Goal: Task Accomplishment & Management: Manage account settings

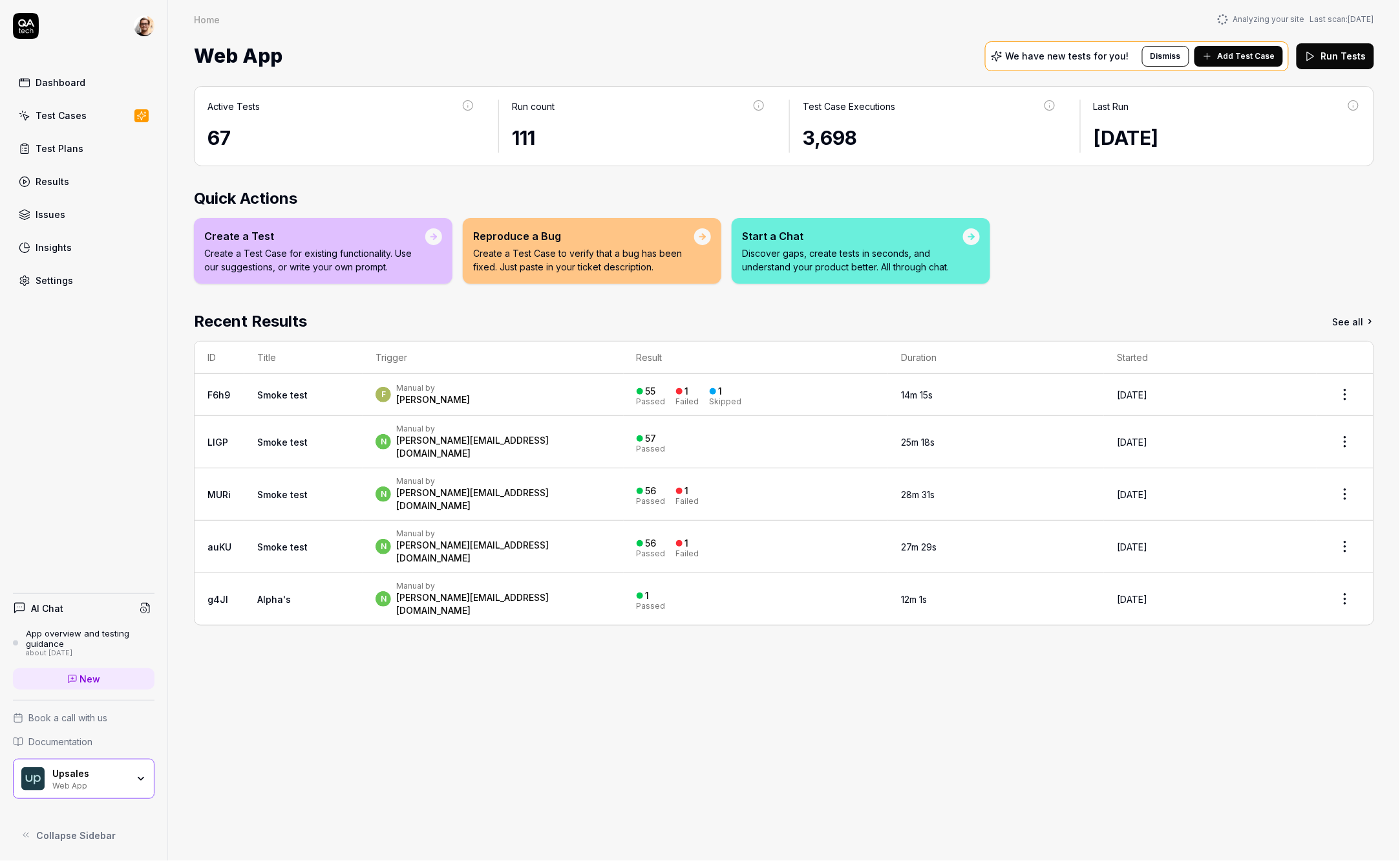
click at [301, 436] on link "Smoke test" at bounding box center [283, 442] width 51 height 11
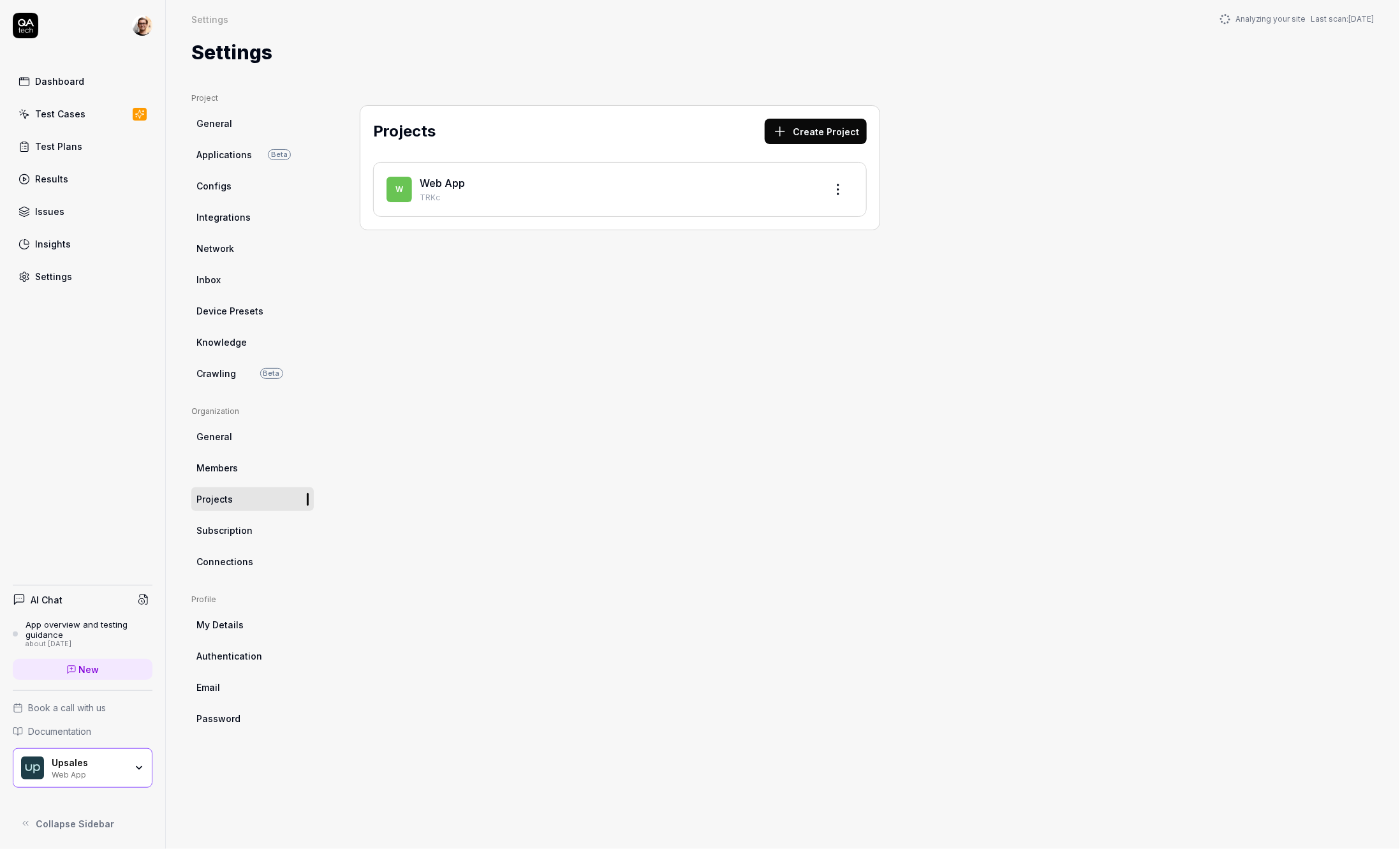
click at [67, 81] on div "Dashboard" at bounding box center [59, 81] width 49 height 14
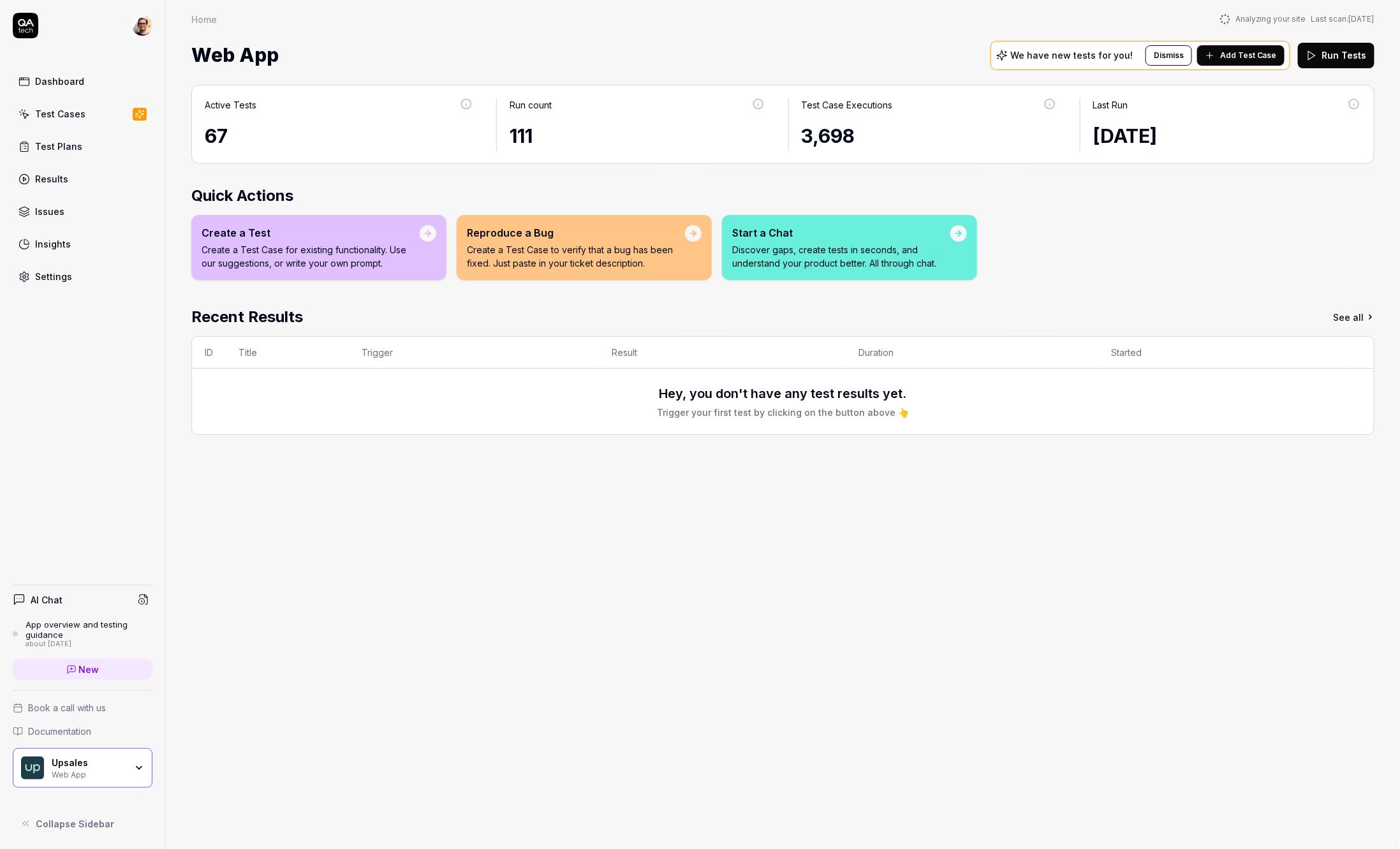
click at [580, 647] on div "Active Tests 67 Run count 111 Test Case Executions 3,698 Last Run Aug 5 2025 Qu…" at bounding box center [783, 460] width 1234 height 776
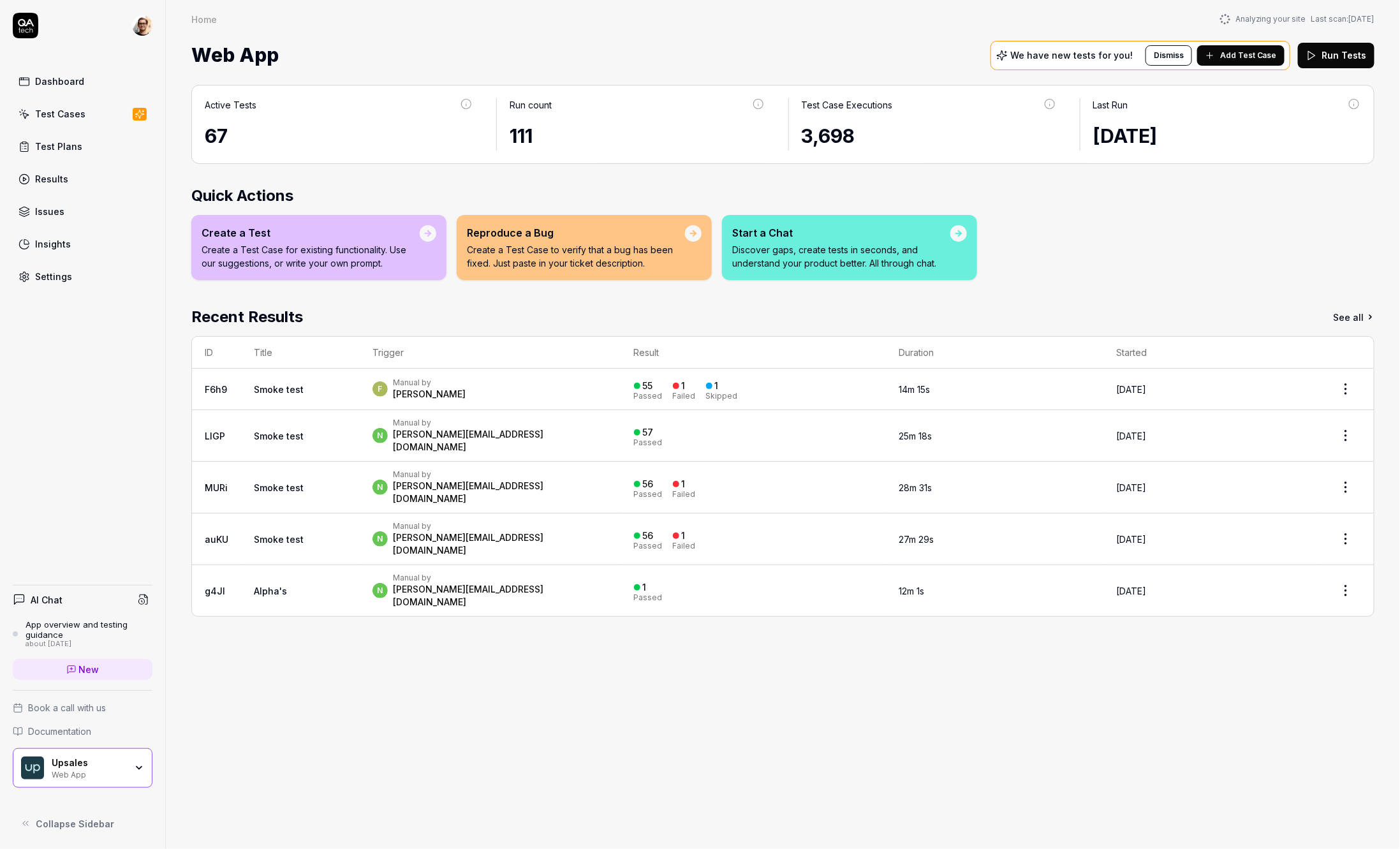
click at [89, 115] on link "Test Cases" at bounding box center [83, 114] width 139 height 25
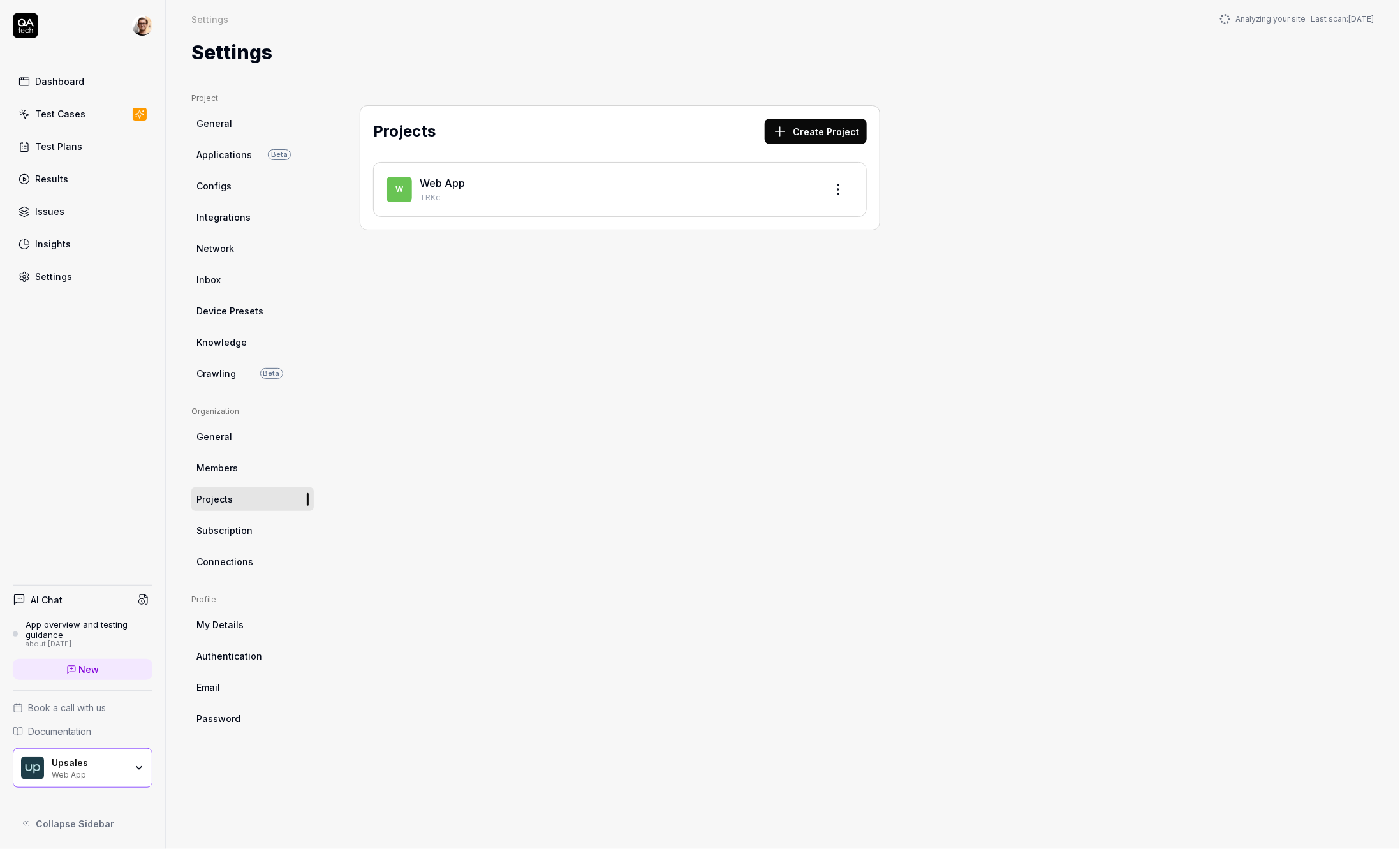
click at [113, 482] on div "Dashboard Test Cases Test Plans Results Issues Insights Settings AI Chat App ov…" at bounding box center [83, 424] width 166 height 849
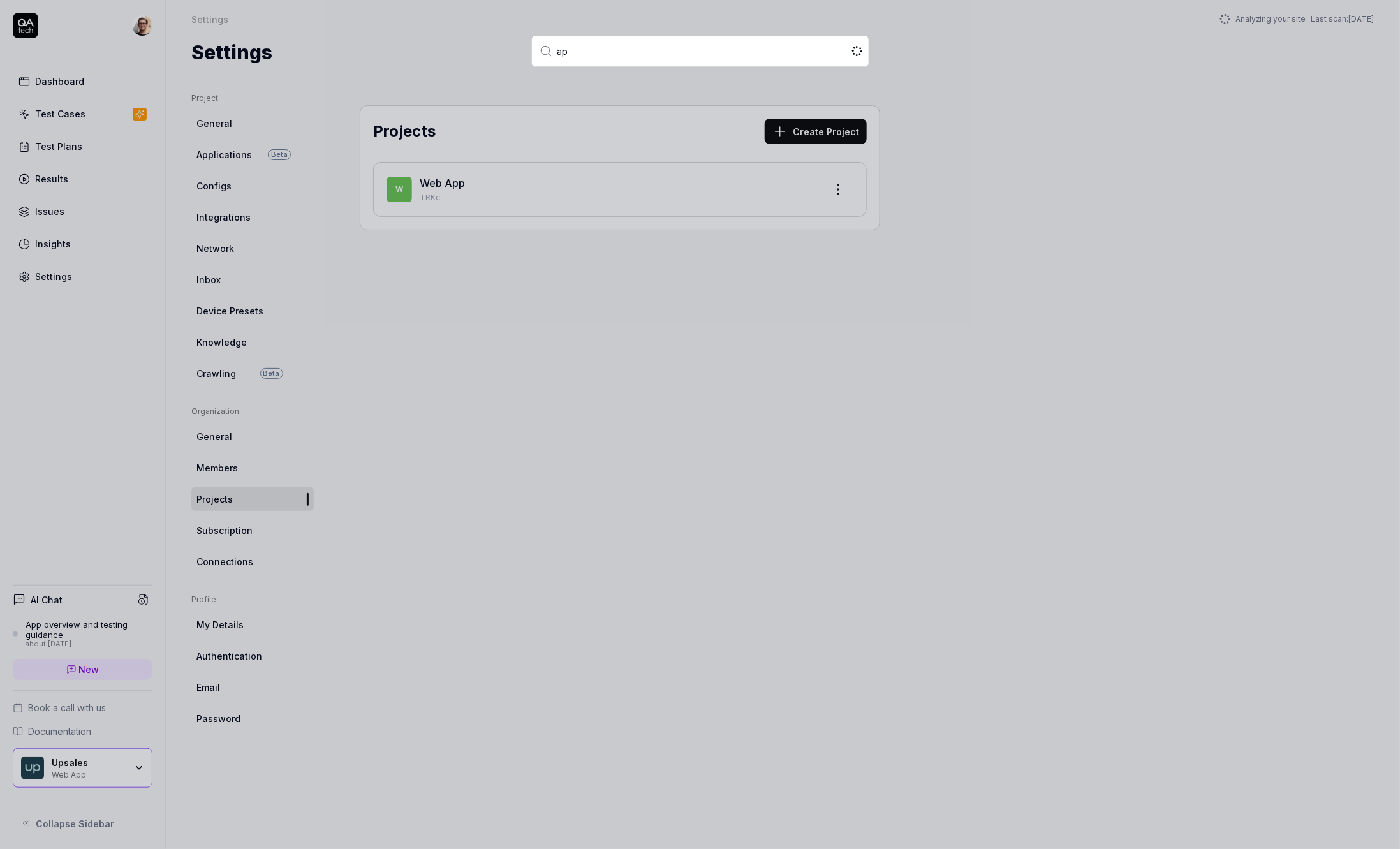
type input "a"
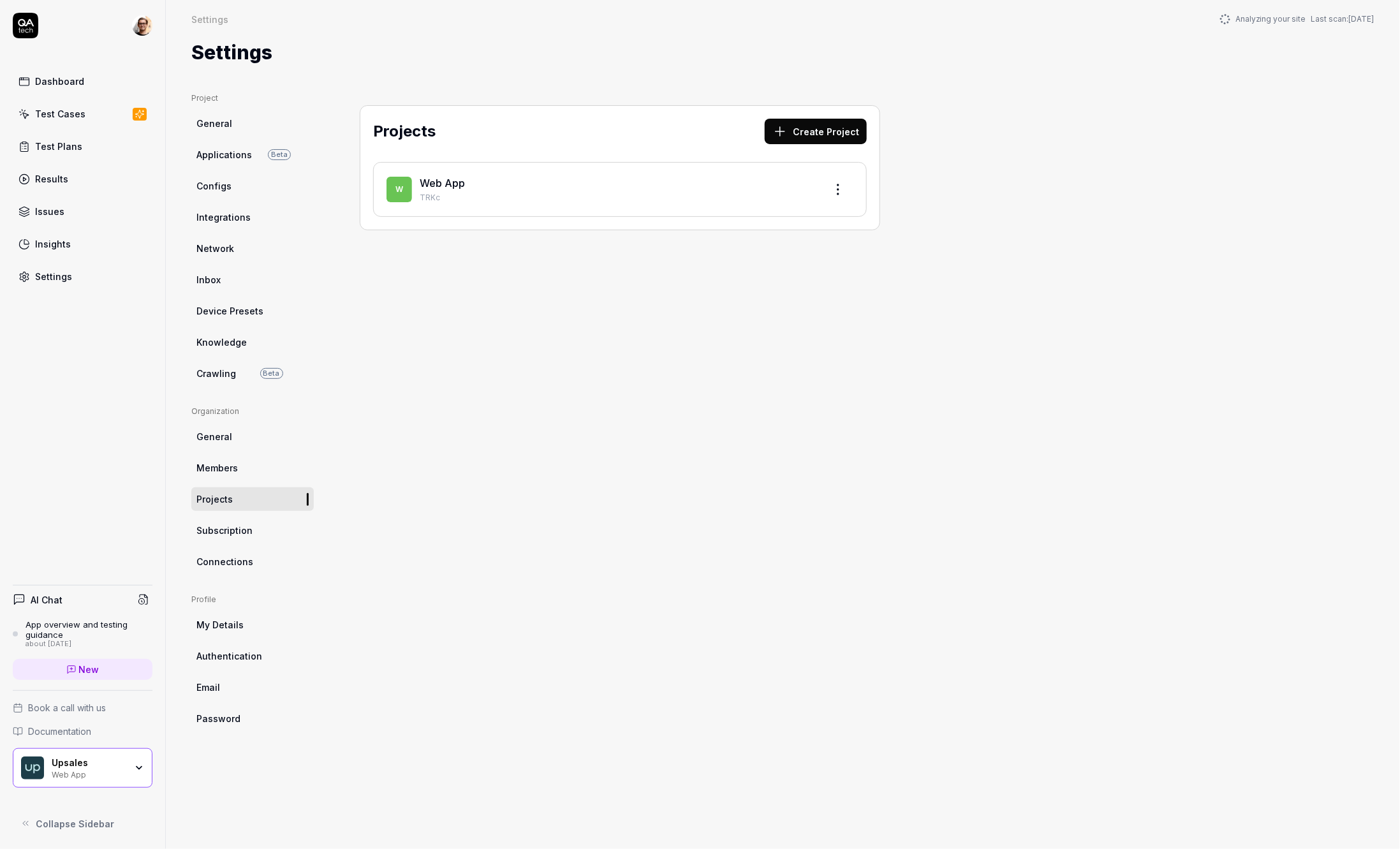
click at [248, 556] on span "Connections" at bounding box center [224, 561] width 57 height 14
click at [244, 520] on link "Subscription" at bounding box center [253, 529] width 123 height 23
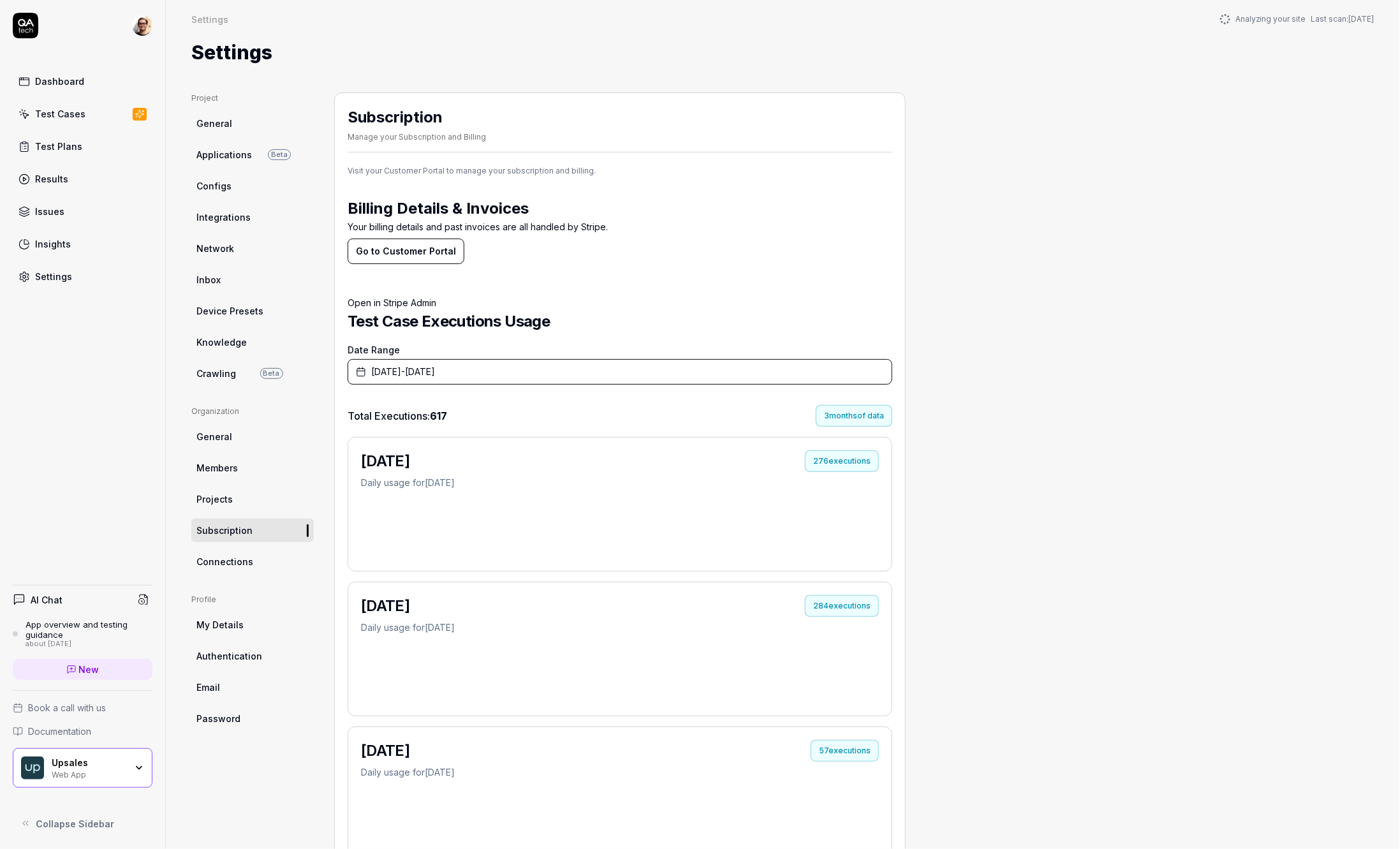
click at [862, 414] on div "3 months of data" at bounding box center [854, 416] width 77 height 22
click at [870, 421] on div "3 months of data" at bounding box center [854, 416] width 77 height 22
click at [862, 417] on div "3 months of data" at bounding box center [854, 416] width 77 height 22
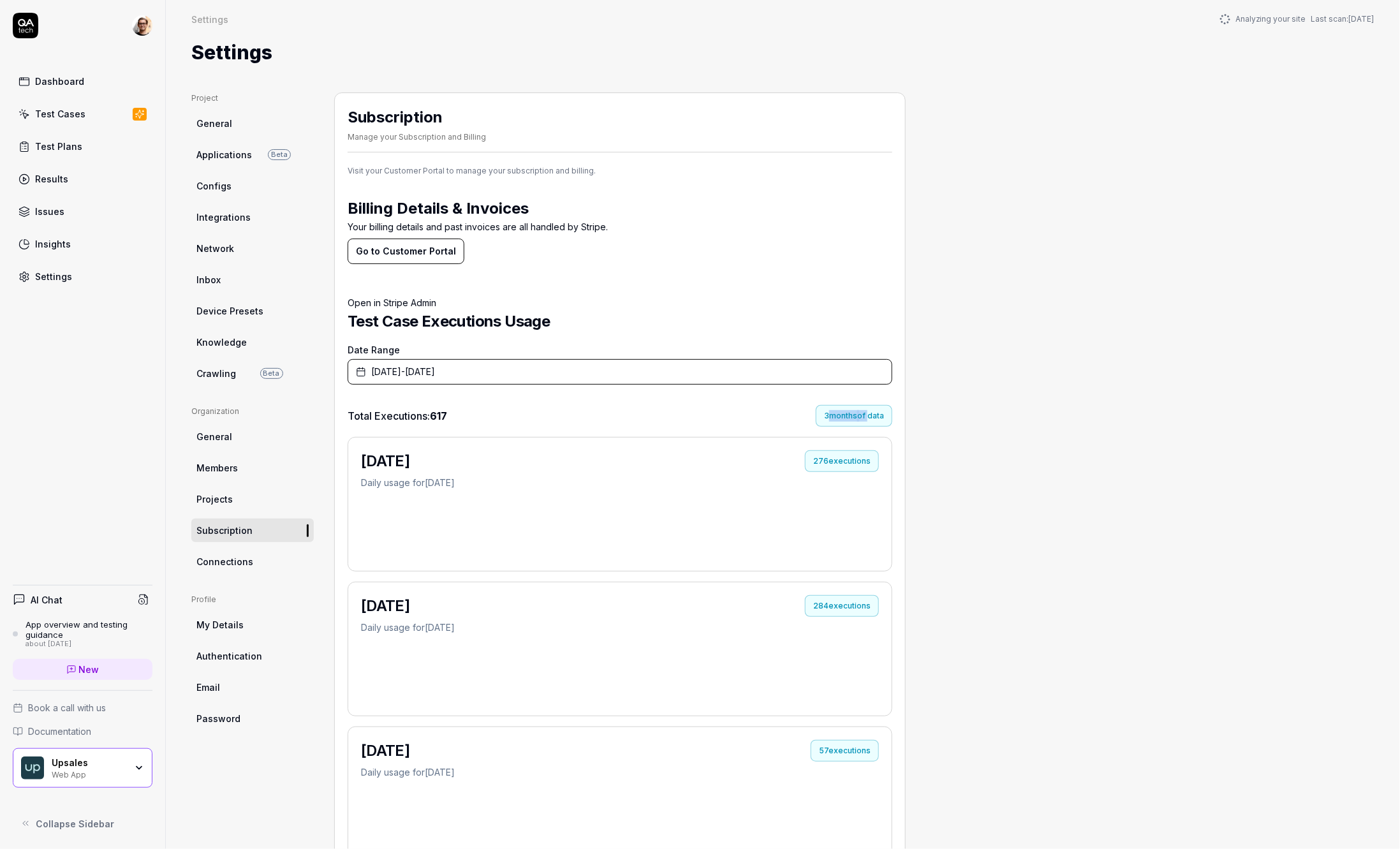
drag, startPoint x: 862, startPoint y: 417, endPoint x: 854, endPoint y: 417, distance: 8.0
click at [854, 417] on div "3 months of data" at bounding box center [854, 416] width 77 height 22
copy div "months of"
click at [399, 412] on span "Total Executions:" at bounding box center [389, 415] width 83 height 13
copy span "Executions"
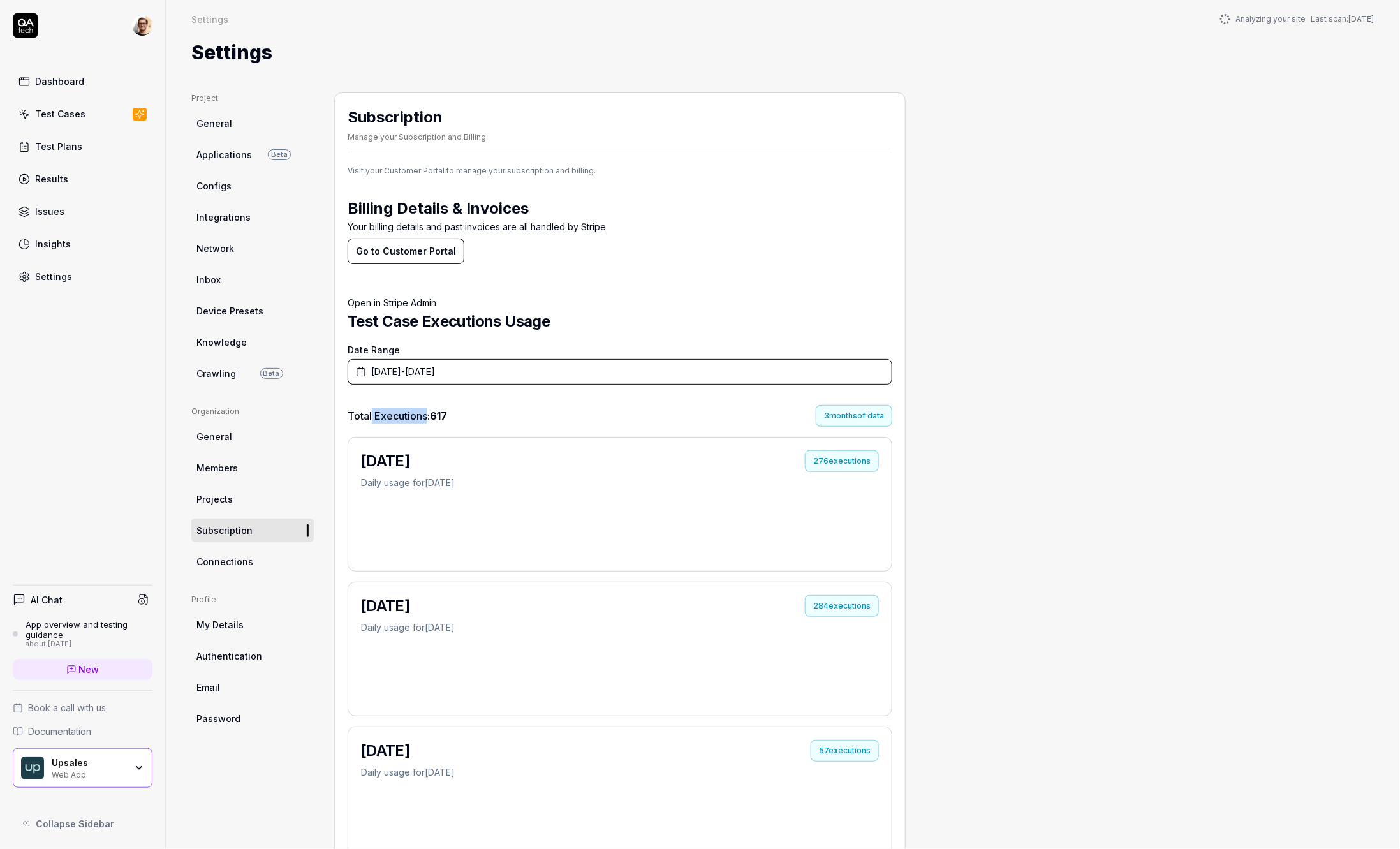
drag, startPoint x: 399, startPoint y: 412, endPoint x: 370, endPoint y: 412, distance: 29.0
click at [370, 412] on span "Total Executions:" at bounding box center [389, 415] width 83 height 13
click at [356, 414] on span "Total Executions:" at bounding box center [389, 415] width 83 height 13
drag, startPoint x: 356, startPoint y: 414, endPoint x: 385, endPoint y: 414, distance: 29.0
click at [383, 414] on span "Total Executions:" at bounding box center [389, 415] width 83 height 13
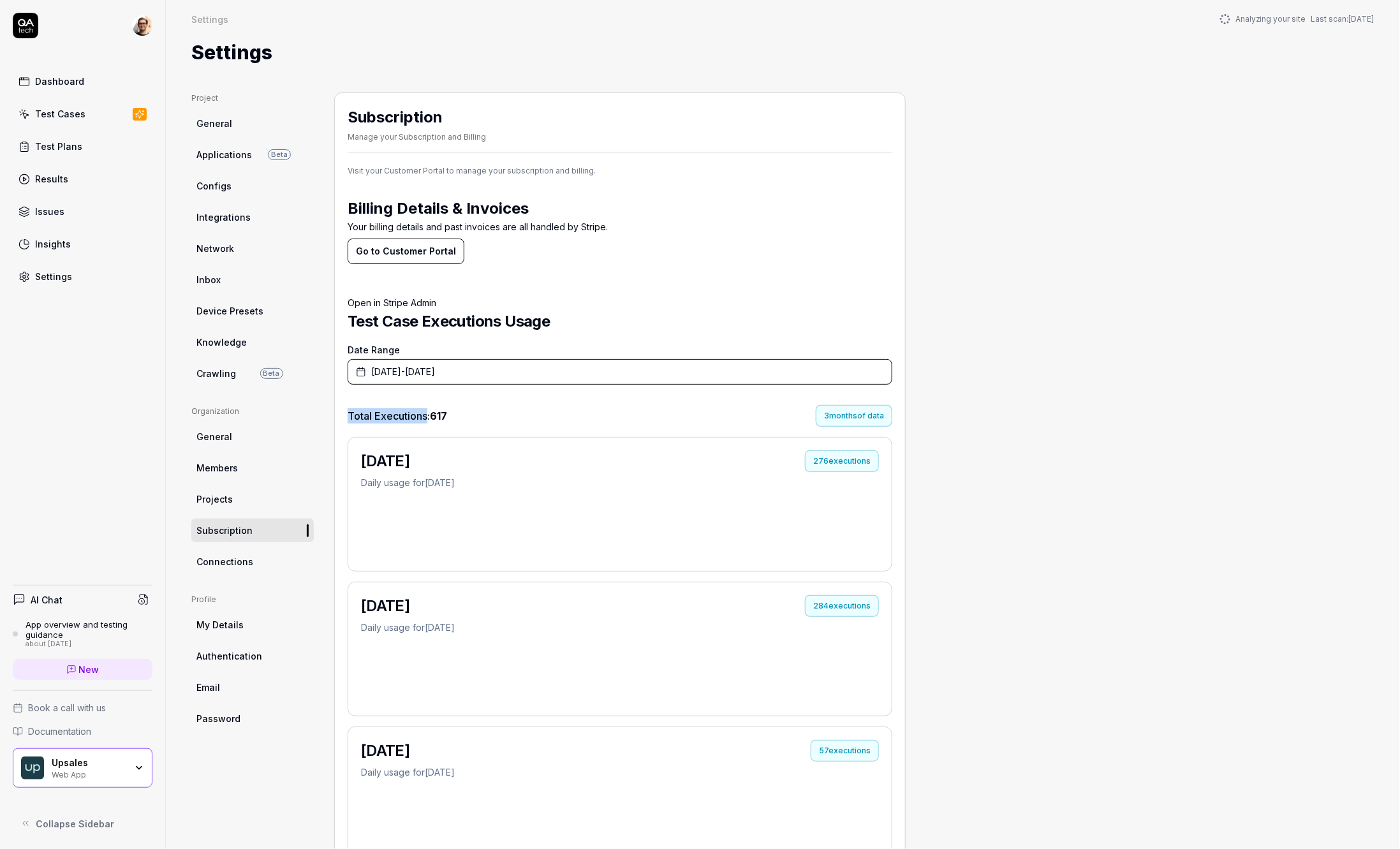
copy span "Total Executions"
click at [836, 414] on span "months" at bounding box center [842, 415] width 28 height 11
click at [417, 243] on button "Go to Customer Portal" at bounding box center [406, 251] width 117 height 26
